Goal: Task Accomplishment & Management: Manage account settings

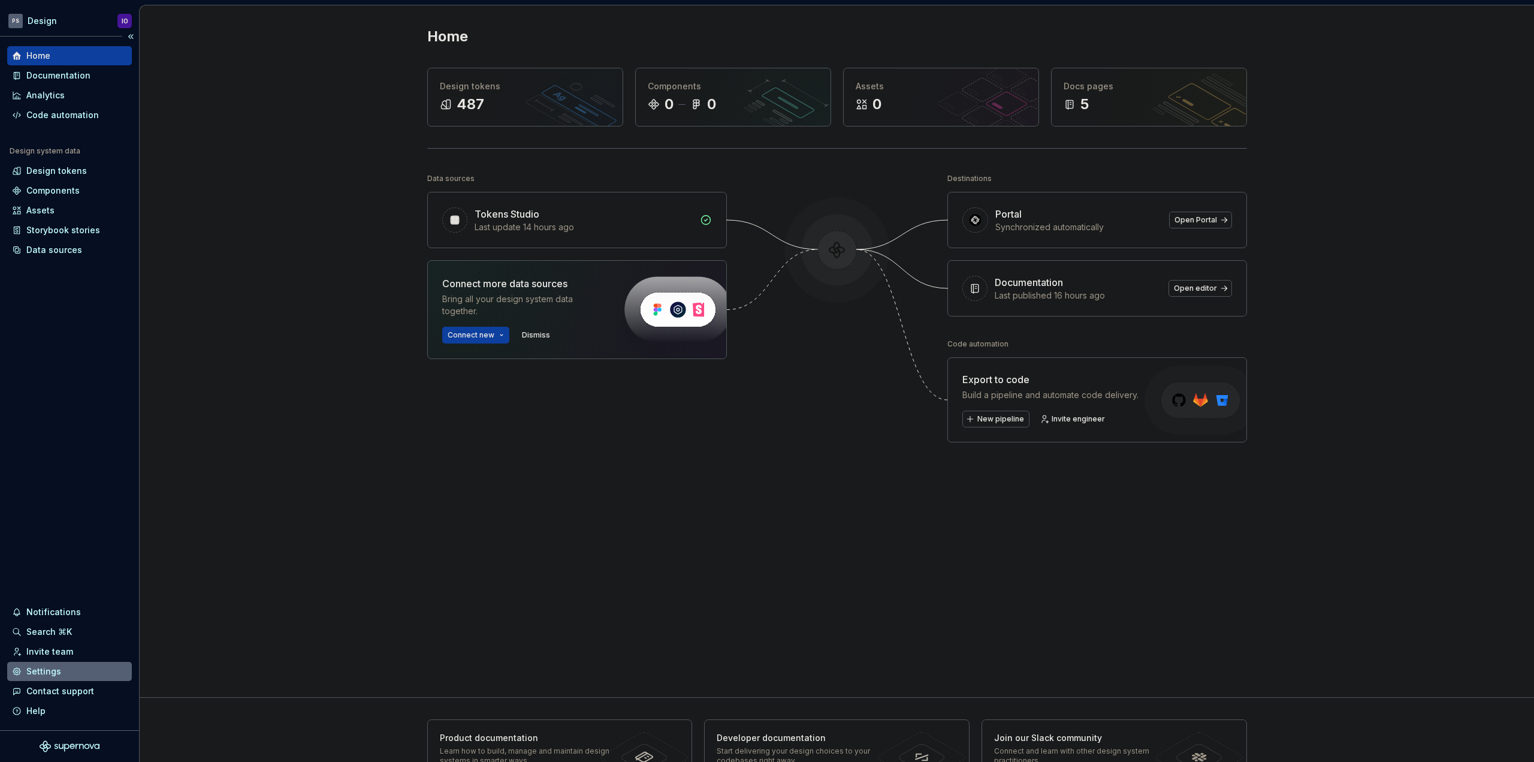
click at [54, 674] on div "Settings" at bounding box center [43, 671] width 35 height 12
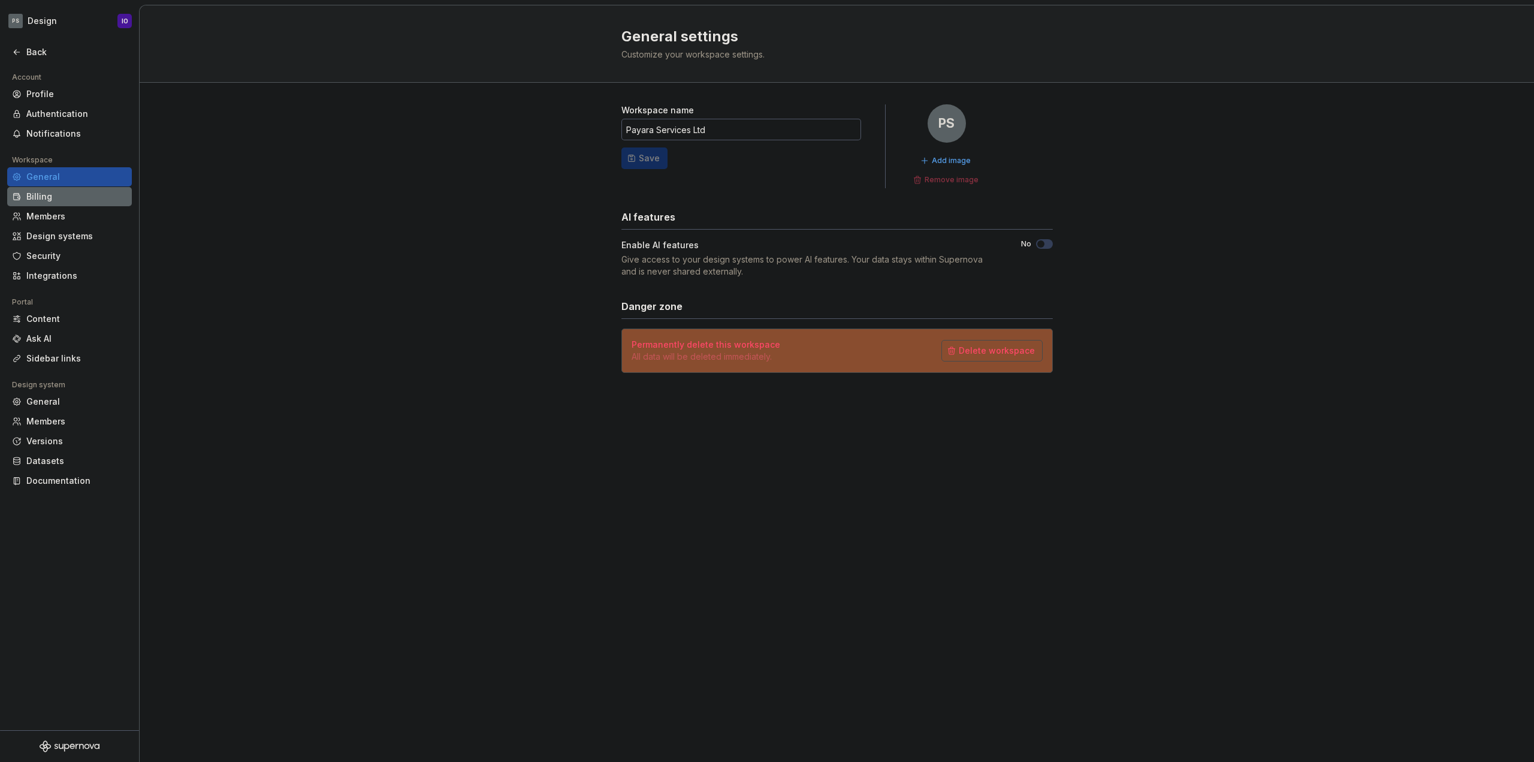
click at [94, 198] on div "Billing" at bounding box center [76, 197] width 101 height 12
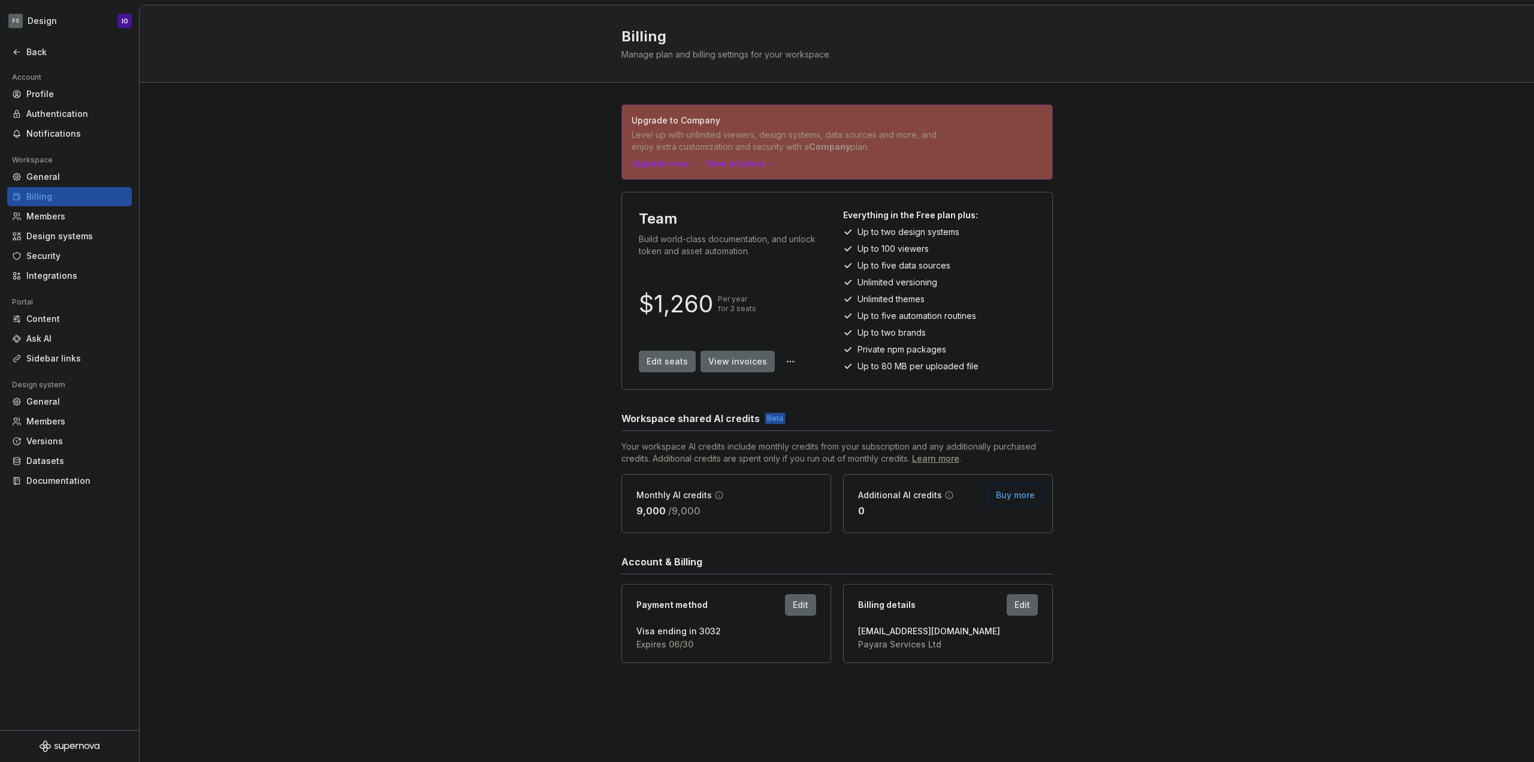
click at [548, 409] on div "Upgrade to Company Level up with unlimited viewers, design systems, data source…" at bounding box center [837, 396] width 1394 height 626
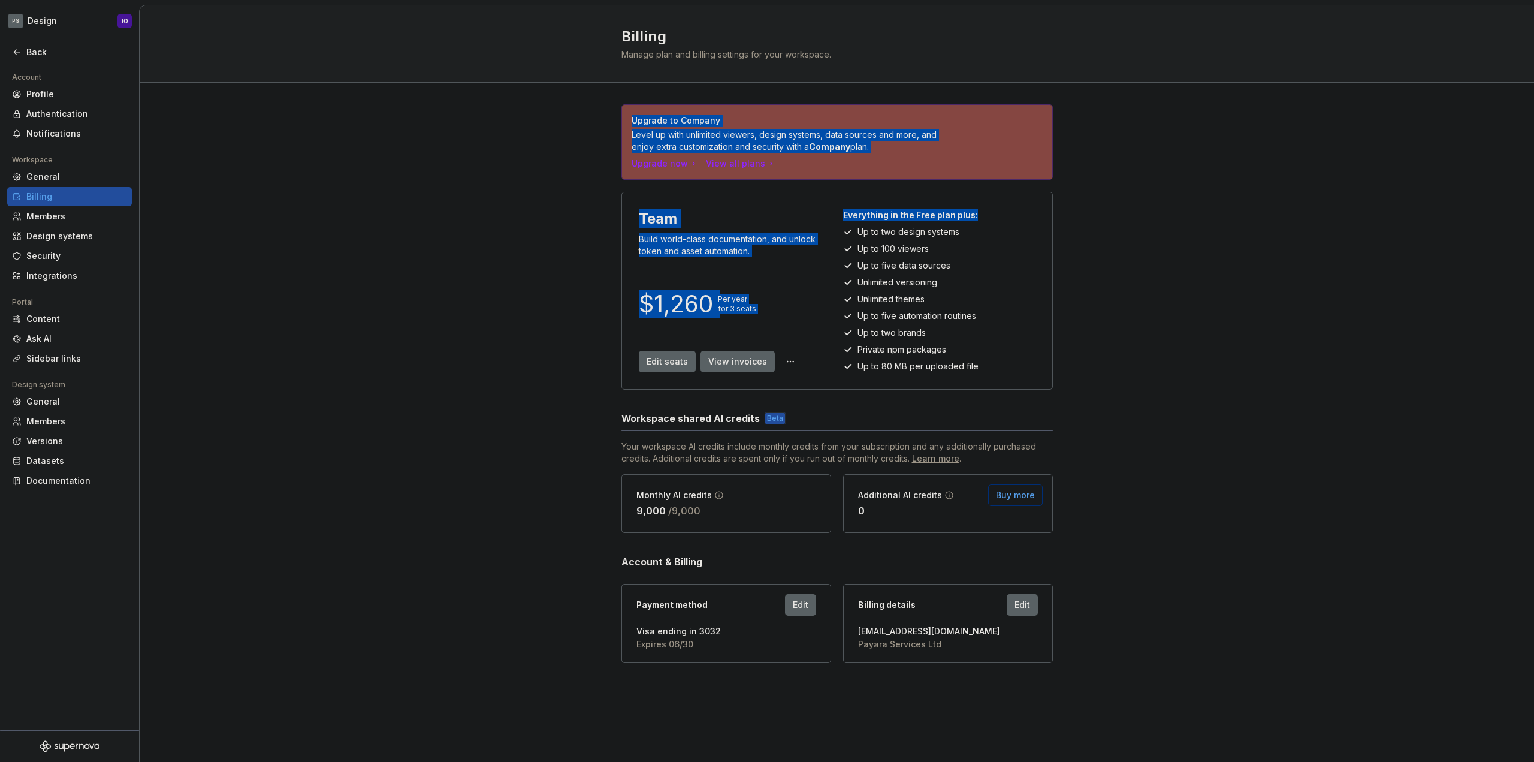
drag, startPoint x: 1152, startPoint y: 213, endPoint x: 573, endPoint y: 91, distance: 592.2
click at [576, 91] on div "Upgrade to Company Level up with unlimited viewers, design systems, data source…" at bounding box center [837, 396] width 1394 height 626
click at [493, 125] on div "Upgrade to Company Level up with unlimited viewers, design systems, data source…" at bounding box center [837, 396] width 1394 height 626
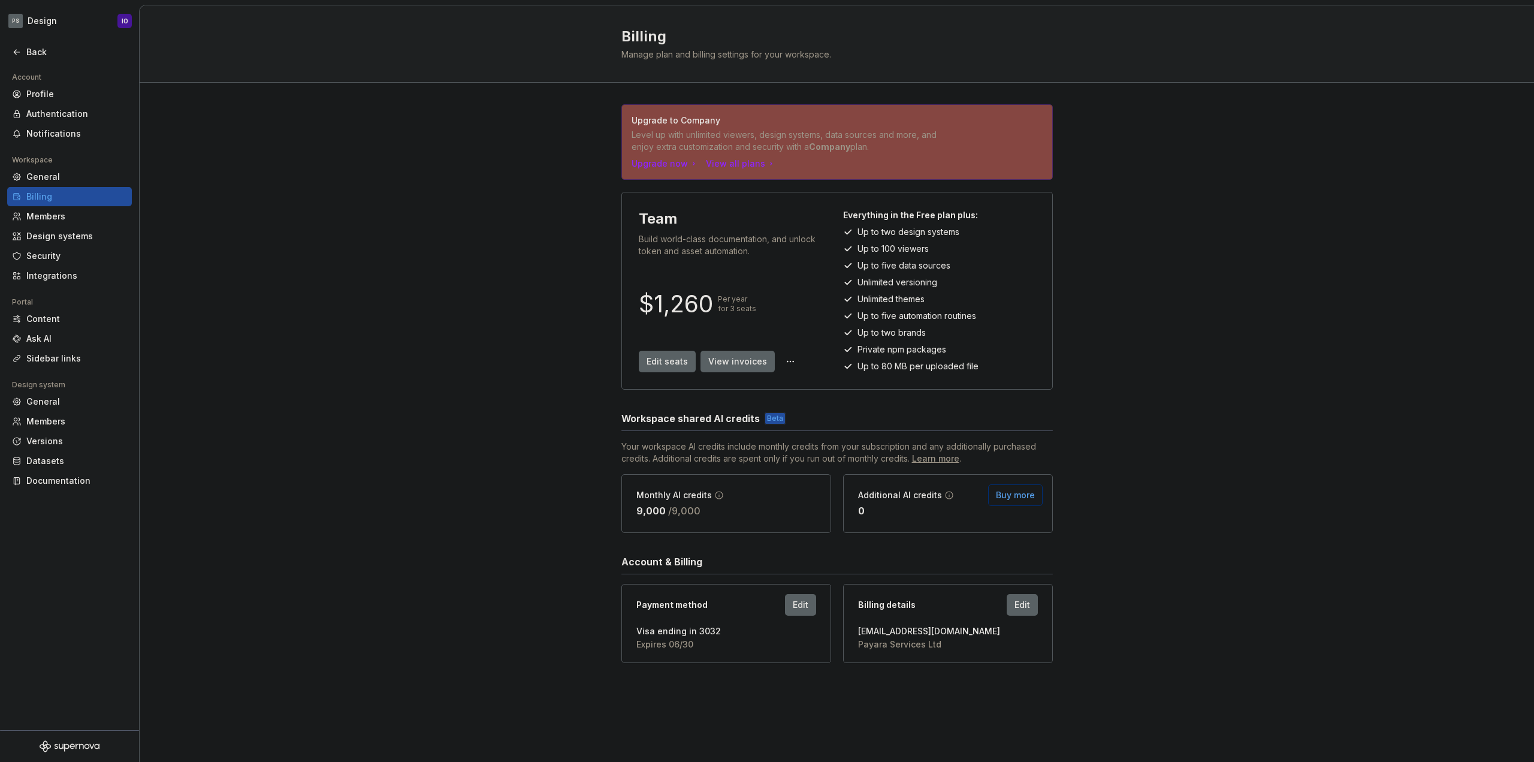
click at [372, 523] on div "Upgrade to Company Level up with unlimited viewers, design systems, data source…" at bounding box center [837, 396] width 1394 height 626
click at [757, 360] on span "View invoices" at bounding box center [737, 361] width 59 height 12
